Goal: Task Accomplishment & Management: Complete application form

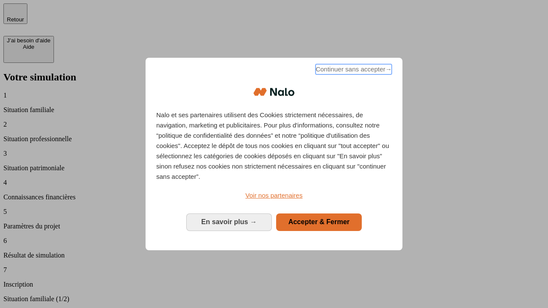
click at [353, 71] on span "Continuer sans accepter →" at bounding box center [354, 69] width 76 height 10
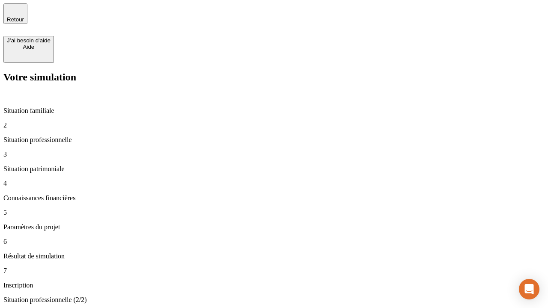
type input "30 000"
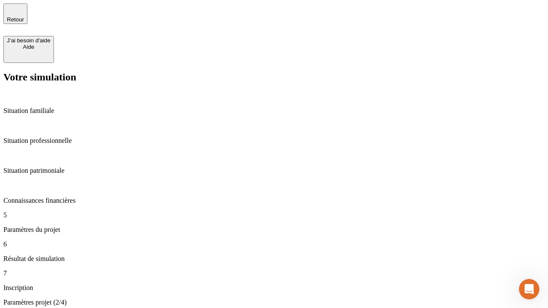
type input "25"
type input "1 000"
type input "640"
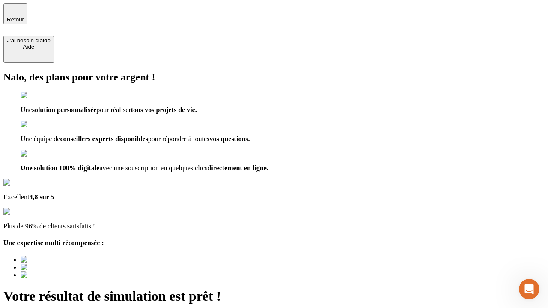
type input "[EMAIL_ADDRESS][PERSON_NAME][DOMAIN_NAME]"
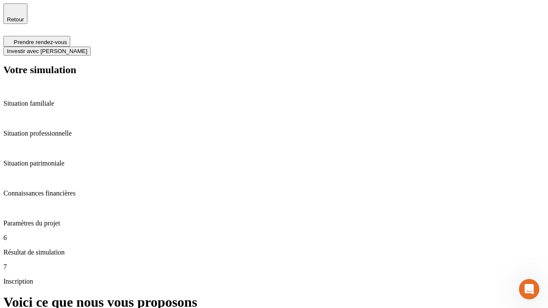
click at [87, 48] on span "Investir avec [PERSON_NAME]" at bounding box center [47, 51] width 81 height 6
